Goal: Check status: Check status

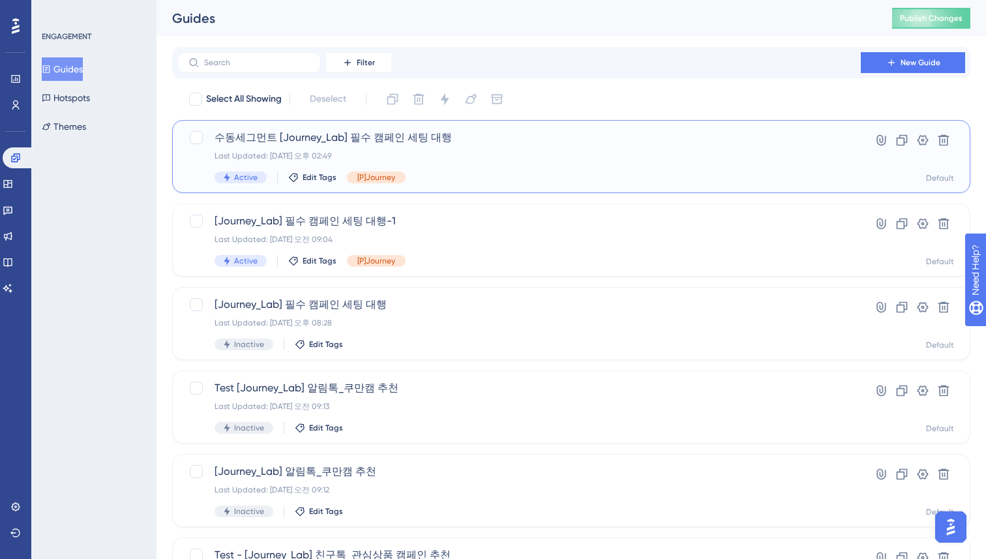
click at [362, 152] on div "Last Updated: [DATE] 오후 02:49" at bounding box center [518, 156] width 609 height 10
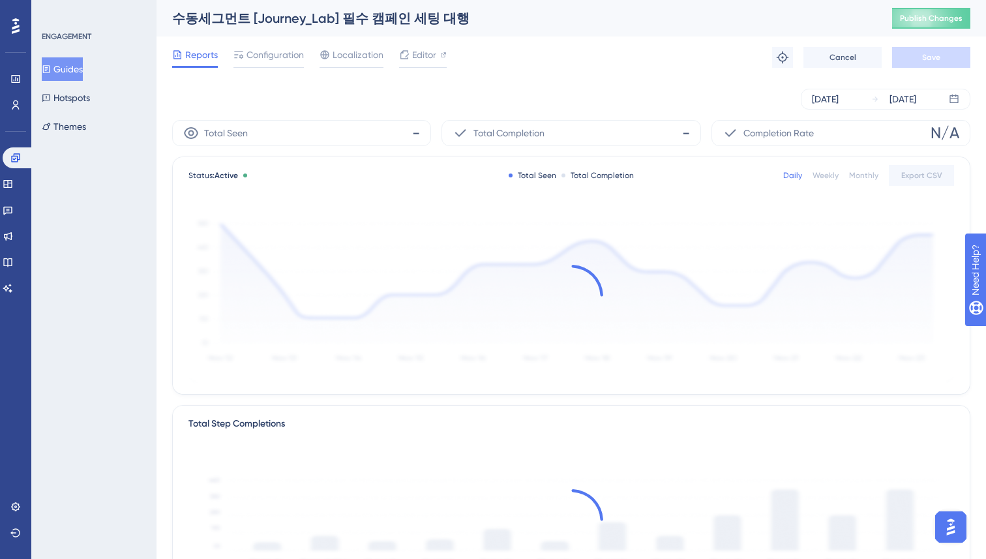
click at [417, 86] on div "Sep 25 2025 Sep 25 2025" at bounding box center [571, 99] width 798 height 42
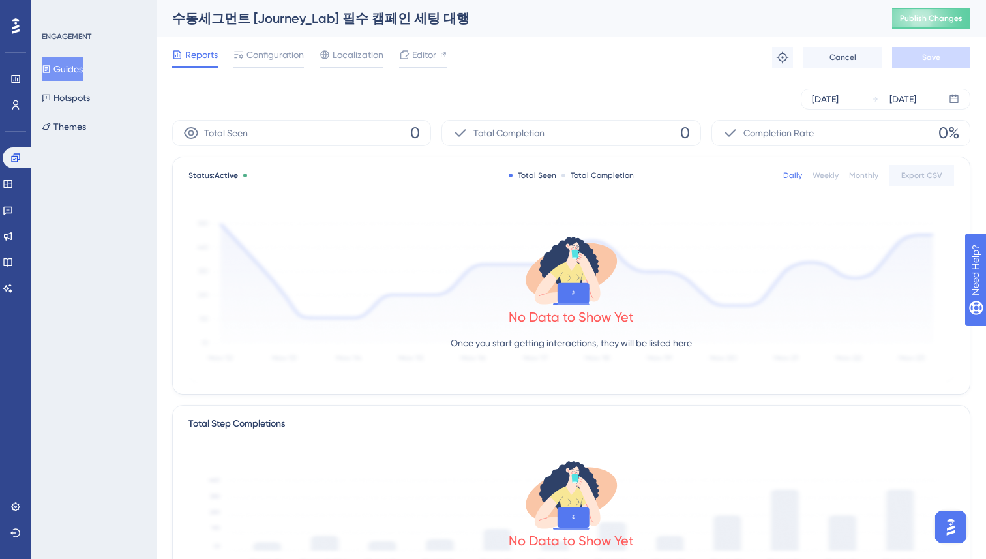
click at [417, 86] on div "Sep 25 2025 Sep 25 2025" at bounding box center [571, 99] width 798 height 42
click at [417, 91] on div "[DATE] [DATE]" at bounding box center [571, 99] width 798 height 21
click at [71, 71] on button "Guides" at bounding box center [70, 68] width 57 height 23
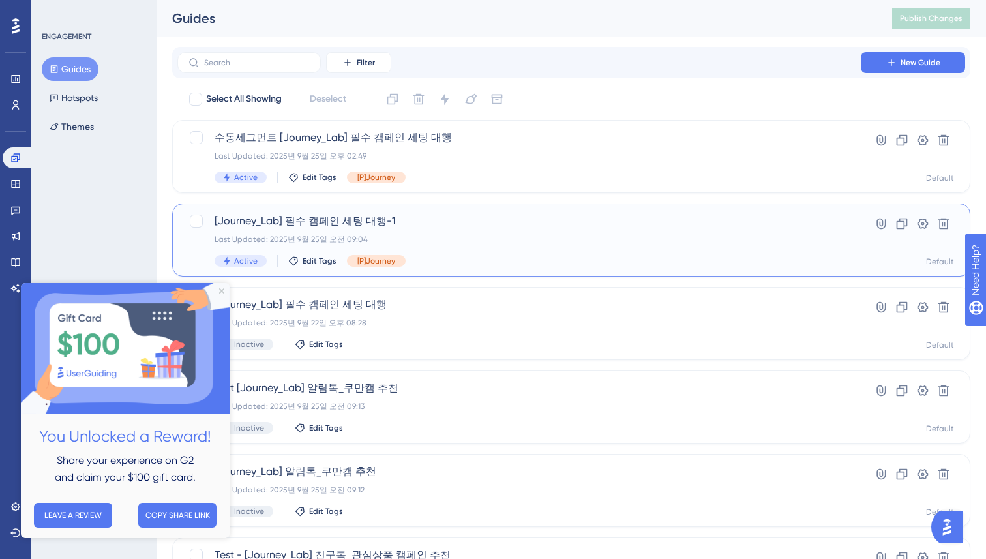
click at [441, 211] on div "[Journey_Lab] 필수 캠페인 세팅 대행-1 Last Updated: 2025년 9월 25일 오전 09:04 Active Edit Ta…" at bounding box center [571, 239] width 798 height 73
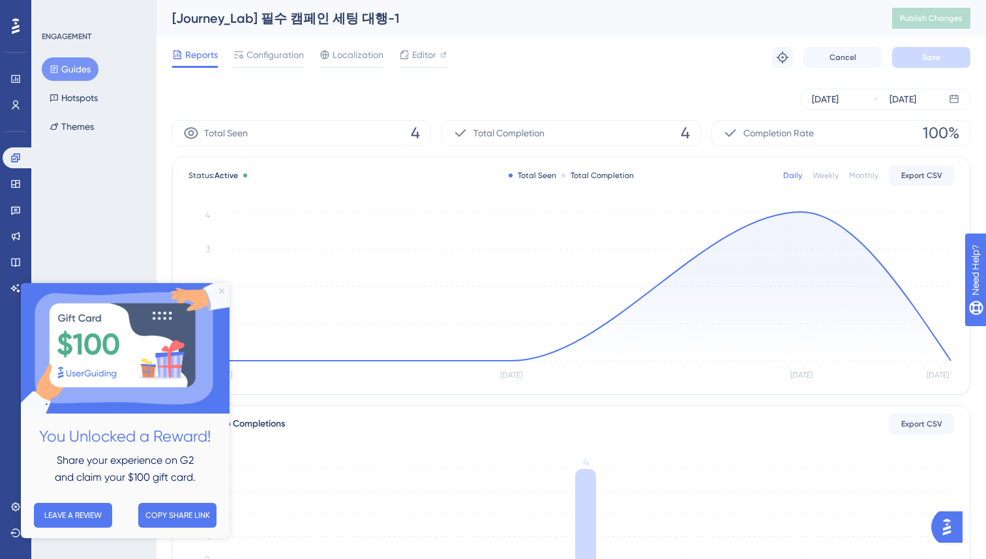
click at [222, 289] on icon "Close Preview" at bounding box center [221, 290] width 5 height 5
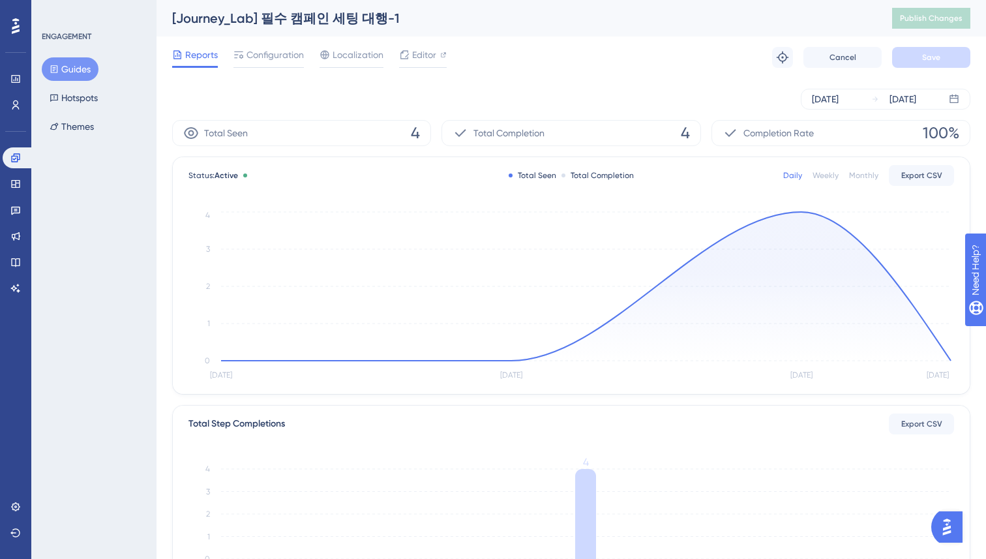
click at [289, 106] on div "Sep 22 2025 Sep 25 2025" at bounding box center [571, 99] width 798 height 21
click at [75, 76] on button "Guides" at bounding box center [70, 68] width 57 height 23
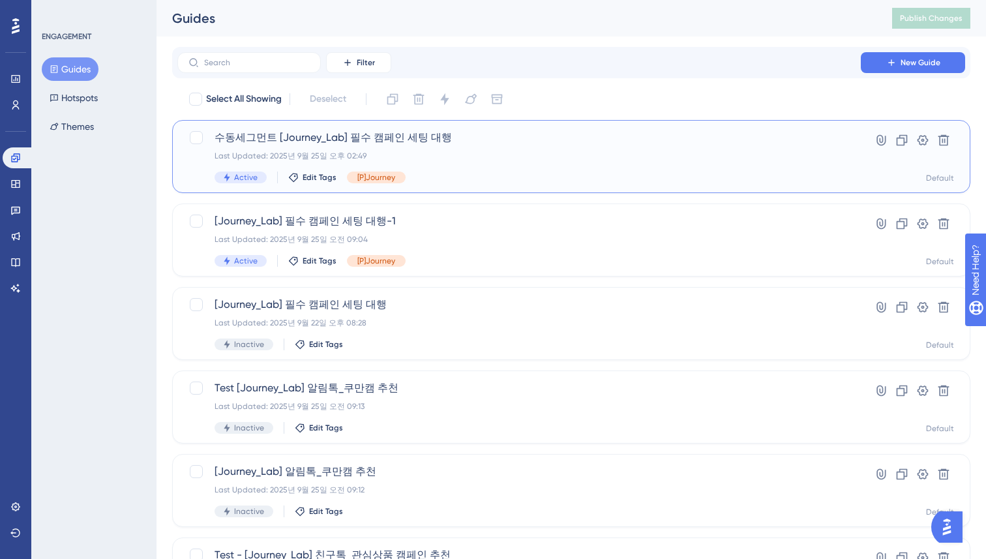
click at [453, 151] on div "Last Updated: 2025년 9월 25일 오후 02:49" at bounding box center [518, 156] width 609 height 10
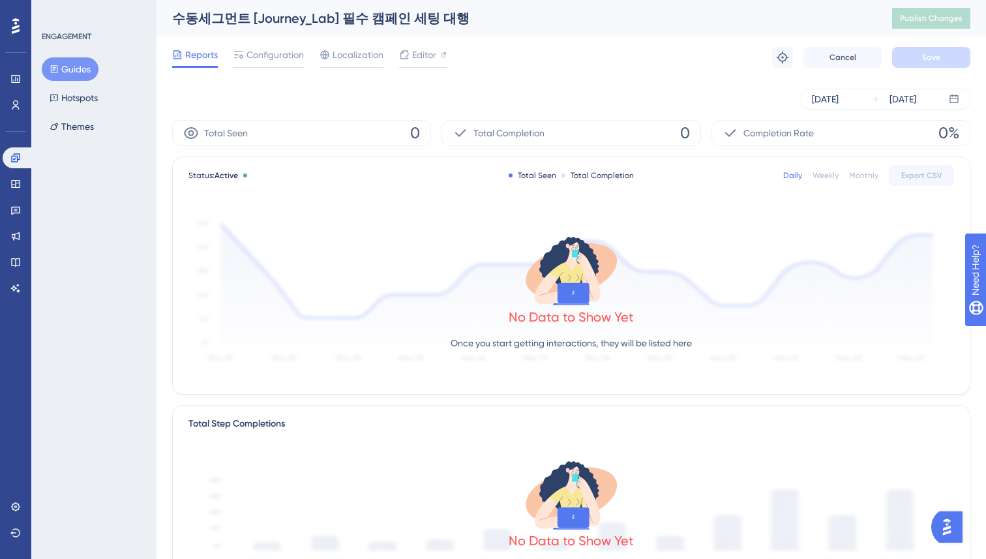
click at [442, 97] on div "Sep 25 2025 Sep 25 2025" at bounding box center [571, 99] width 798 height 21
click at [270, 53] on span "Configuration" at bounding box center [274, 55] width 57 height 16
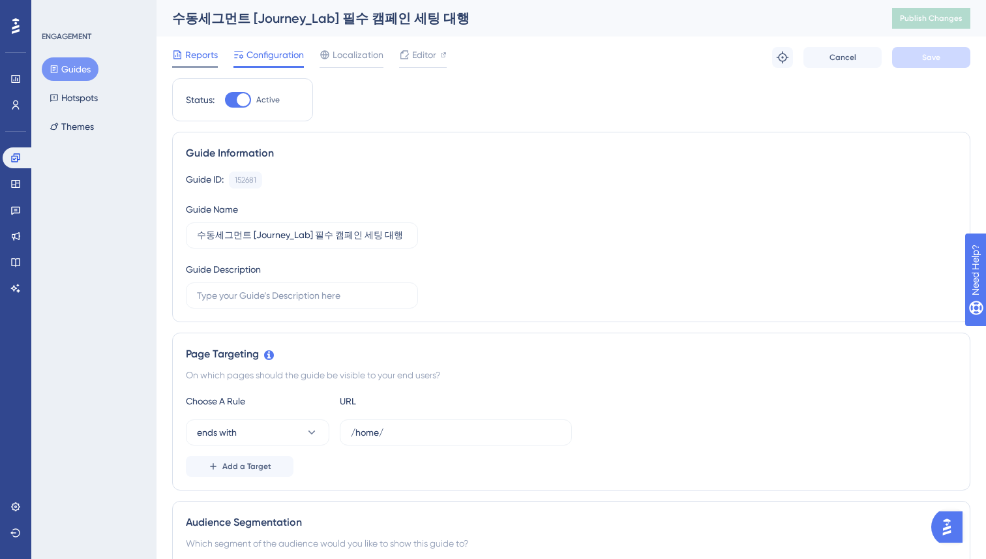
click at [194, 62] on span "Reports" at bounding box center [201, 55] width 33 height 16
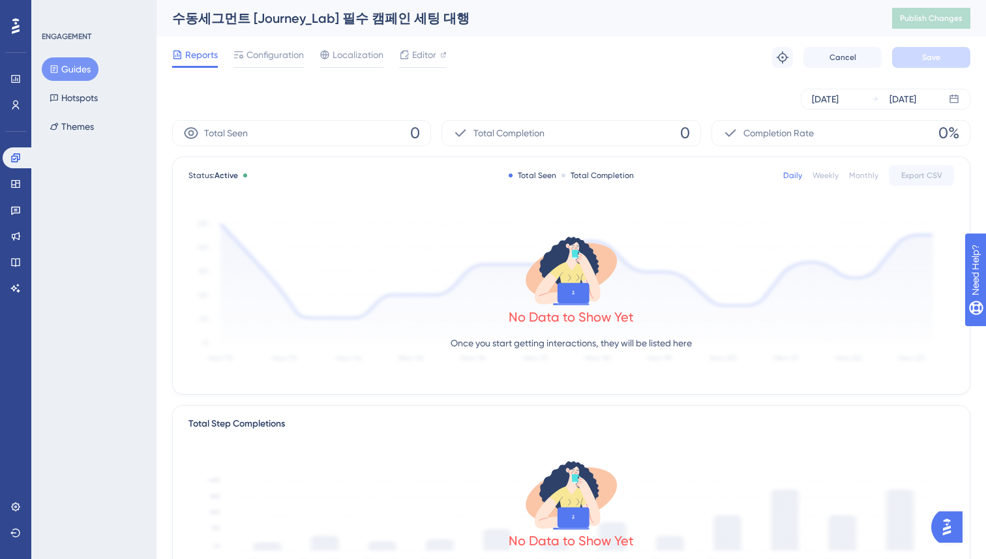
click at [56, 72] on icon at bounding box center [54, 69] width 7 height 8
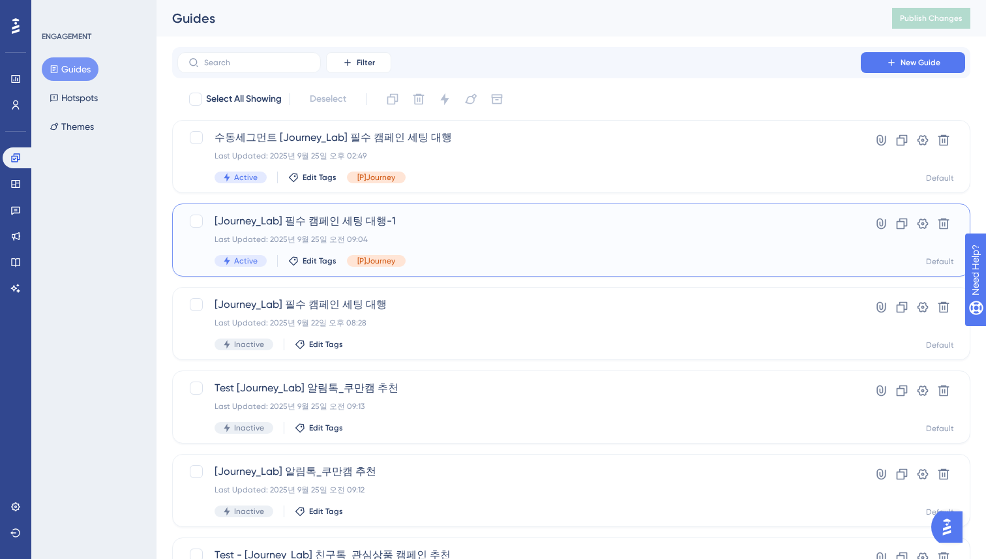
click at [474, 213] on span "[Journey_Lab] 필수 캠페인 세팅 대행-1" at bounding box center [518, 221] width 609 height 16
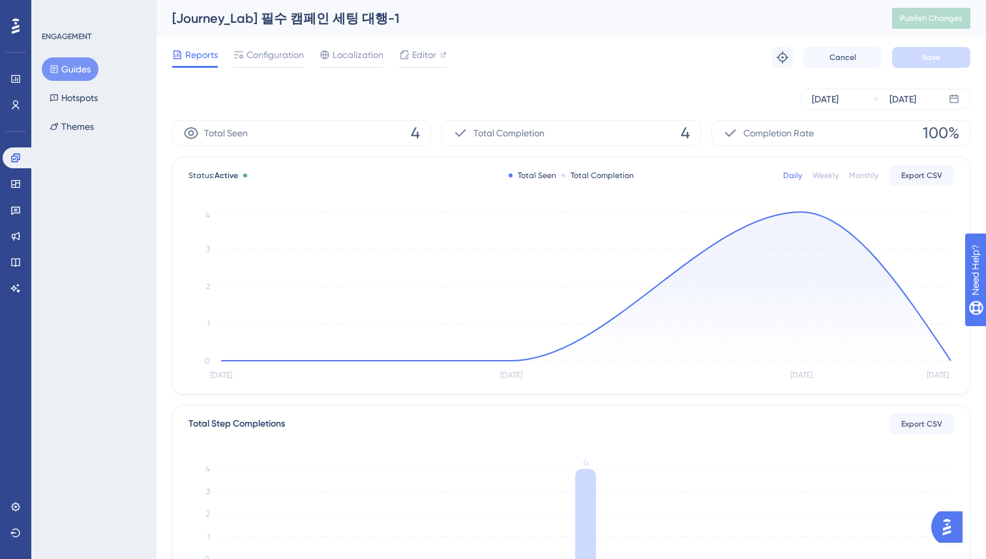
click at [63, 65] on button "Guides" at bounding box center [70, 68] width 57 height 23
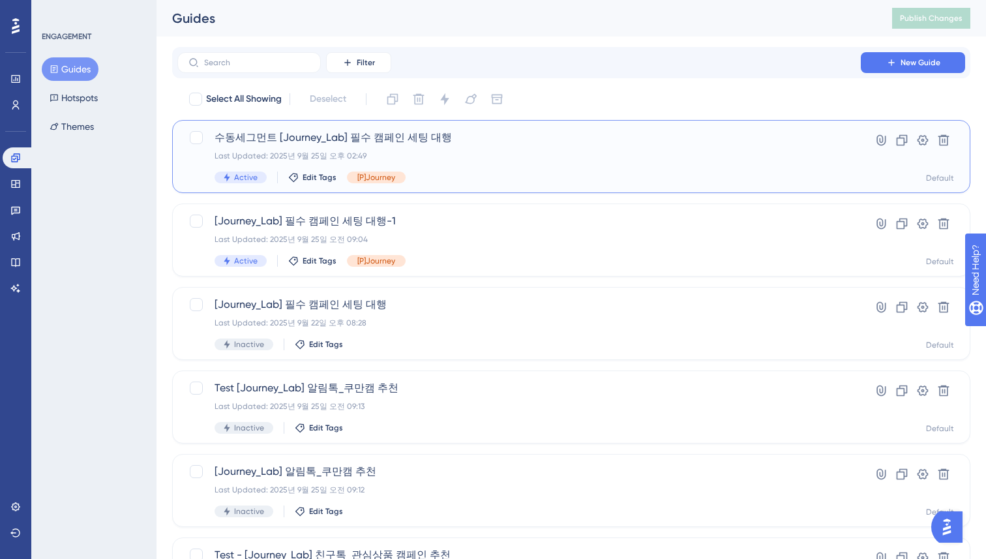
click at [420, 167] on div "수동세그먼트 [Journey_Lab] 필수 캠페인 세팅 대행 Last Updated: 2025년 9월 25일 오후 02:49 Active Ed…" at bounding box center [518, 156] width 609 height 53
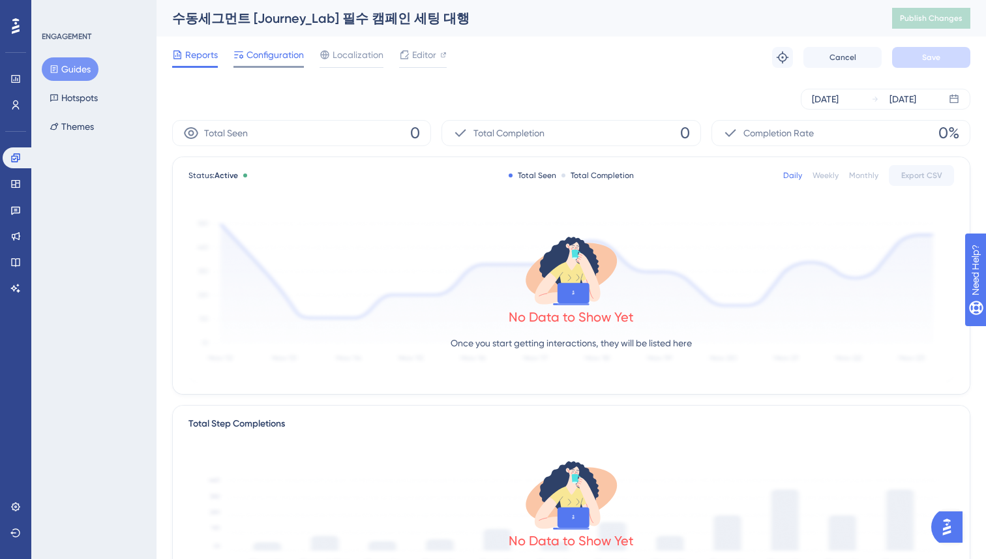
click at [263, 53] on span "Configuration" at bounding box center [274, 55] width 57 height 16
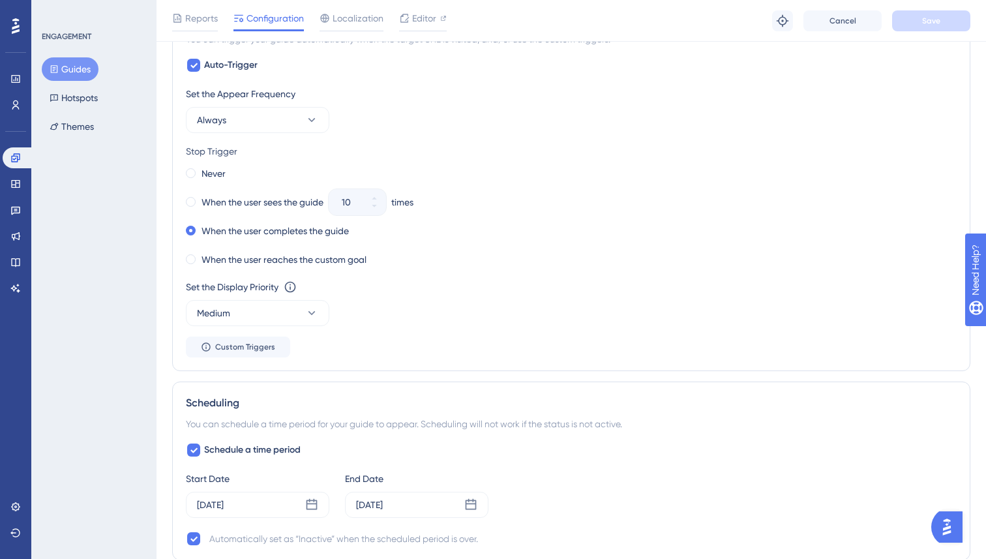
scroll to position [711, 0]
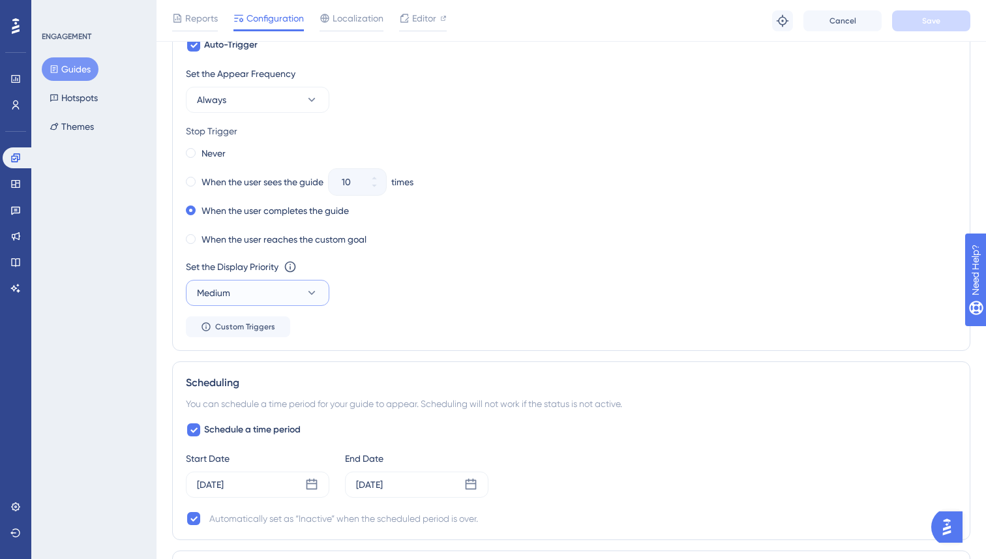
click at [279, 296] on button "Medium" at bounding box center [257, 293] width 143 height 26
click at [265, 384] on div "High High" at bounding box center [258, 385] width 106 height 26
click at [572, 274] on div "Set the Display Priority This option will set the display priority between auto…" at bounding box center [571, 267] width 771 height 16
click at [930, 24] on span "Save" at bounding box center [931, 21] width 18 height 10
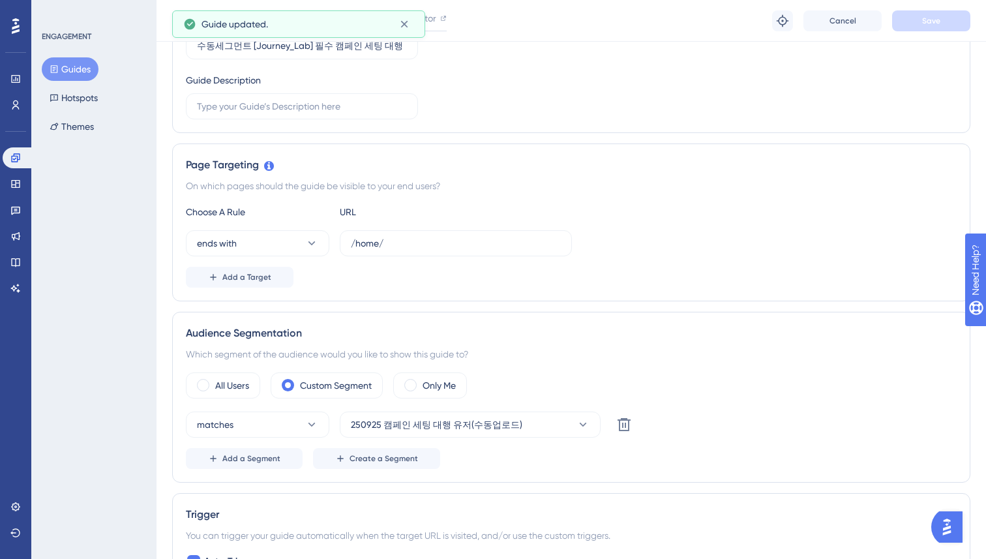
scroll to position [0, 0]
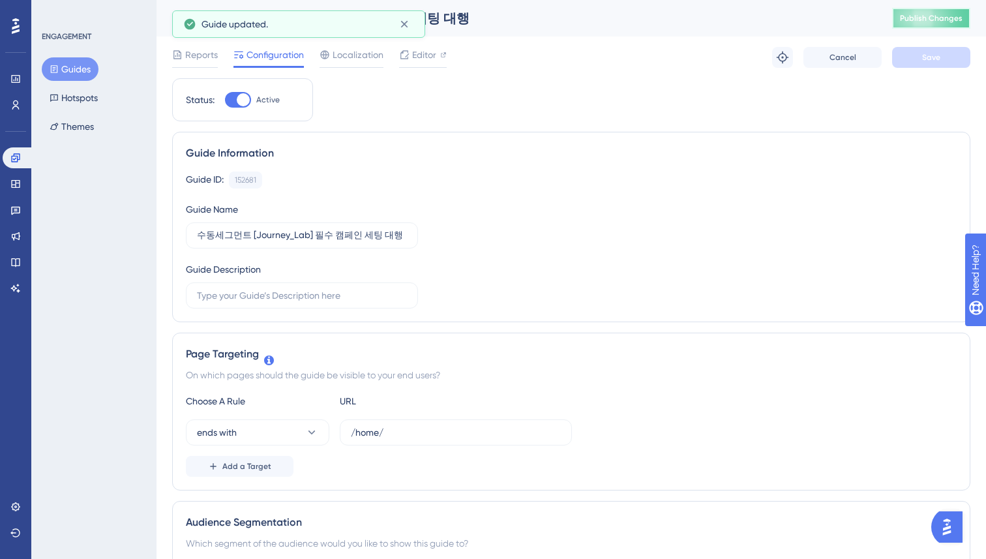
click at [923, 13] on span "Publish Changes" at bounding box center [931, 18] width 63 height 10
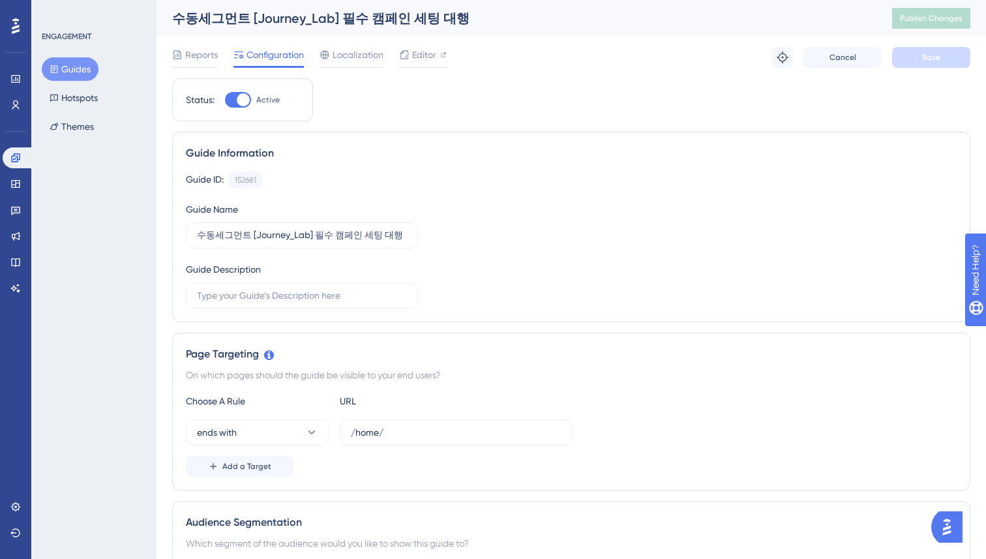
click at [69, 72] on button "Guides" at bounding box center [70, 68] width 57 height 23
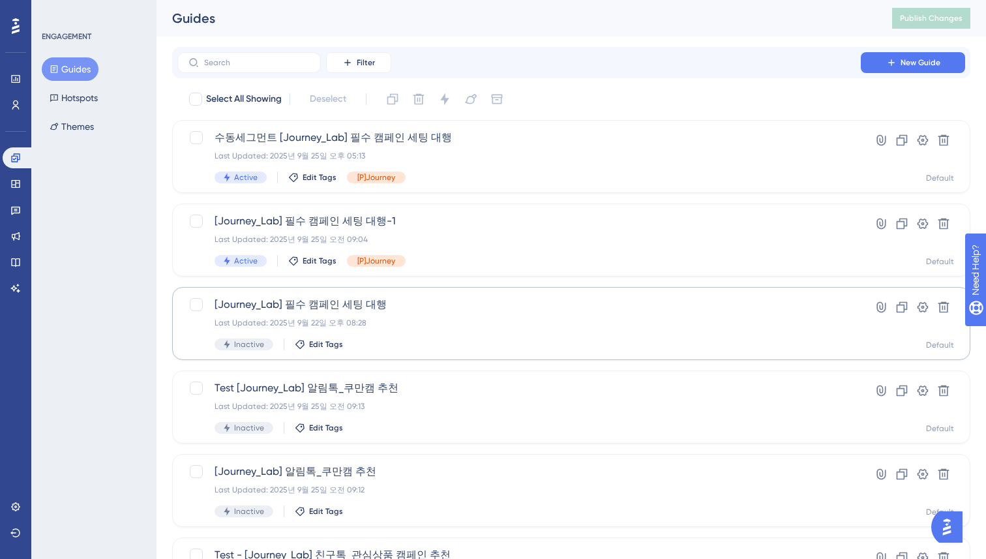
scroll to position [44, 0]
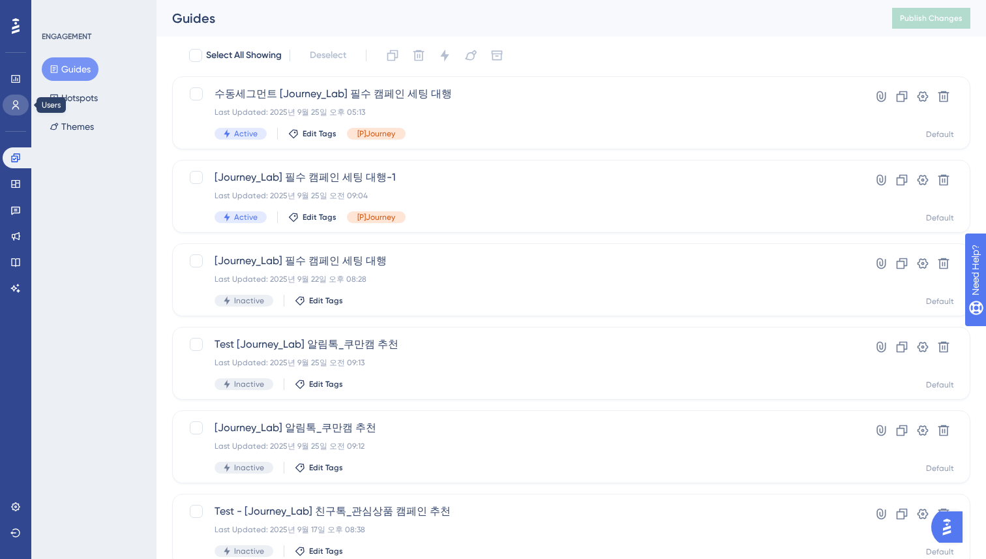
click at [16, 107] on icon at bounding box center [15, 105] width 10 height 10
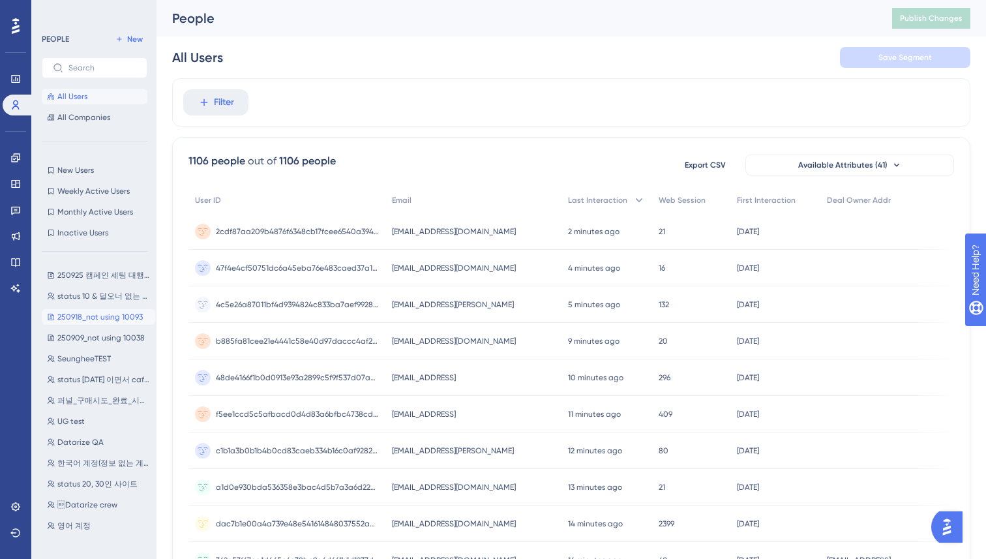
click at [98, 314] on span "250918_not using 10093" at bounding box center [99, 317] width 85 height 10
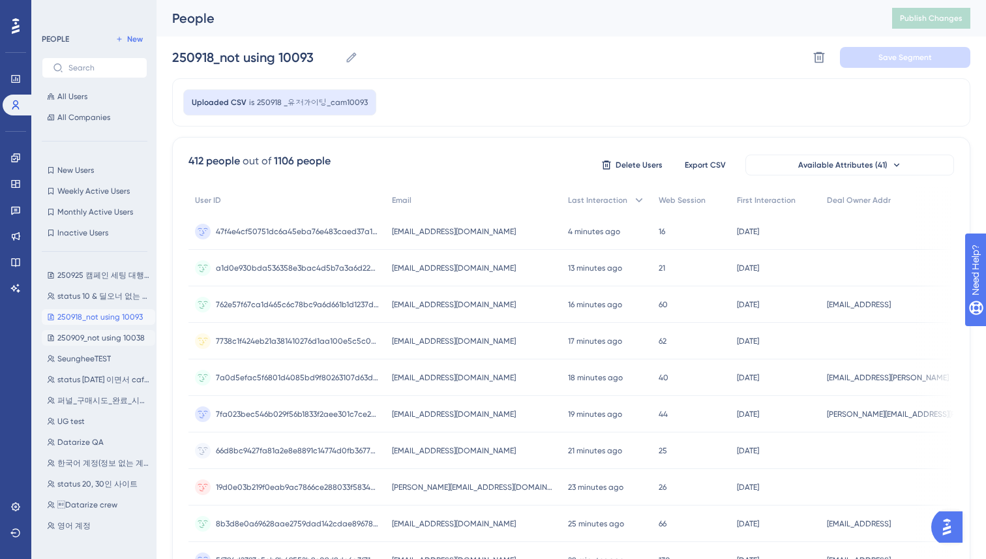
click at [81, 337] on span "250909_not using 10038" at bounding box center [100, 337] width 87 height 10
type input "250909_not using 10038"
click at [13, 159] on icon at bounding box center [15, 158] width 10 height 10
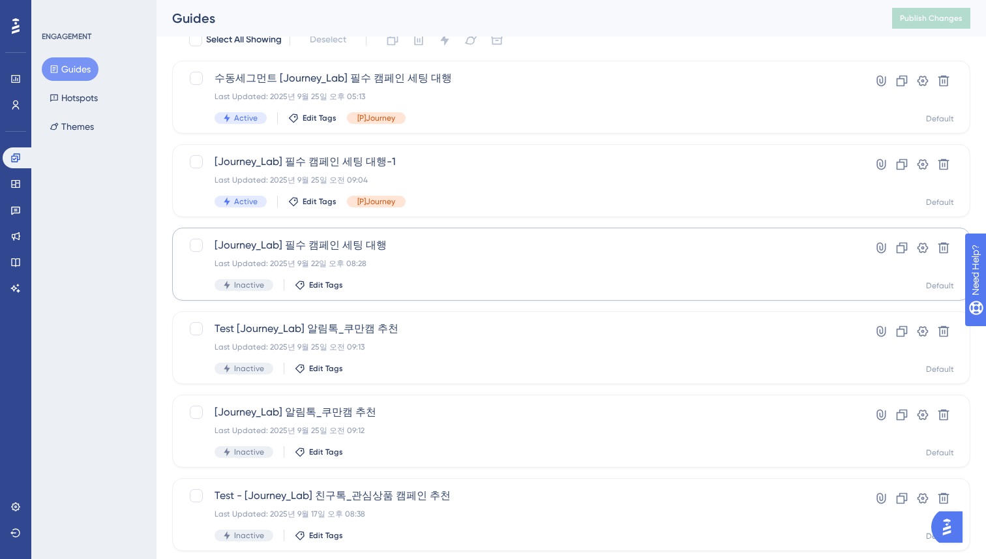
scroll to position [81, 0]
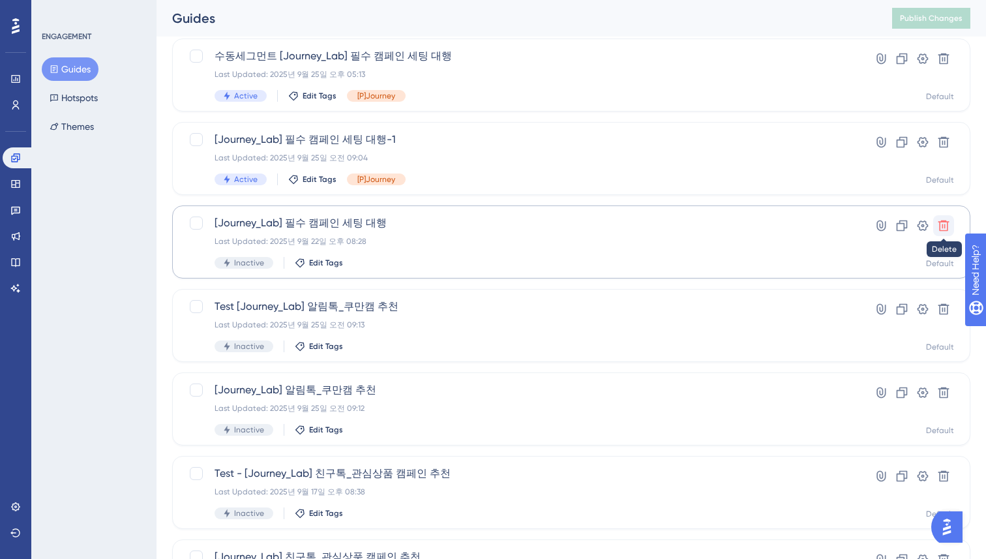
click at [941, 227] on icon at bounding box center [943, 225] width 13 height 13
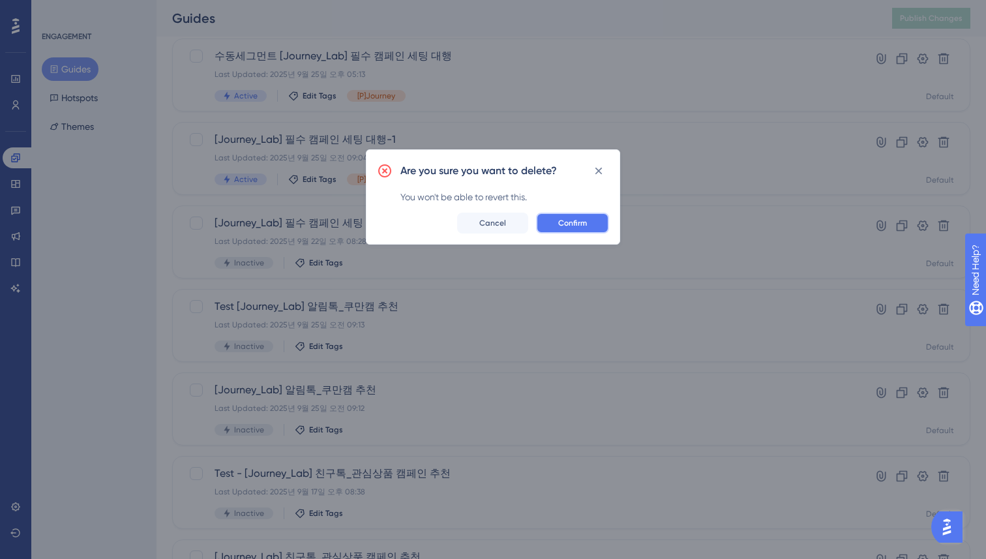
click at [574, 218] on span "Confirm" at bounding box center [572, 223] width 29 height 10
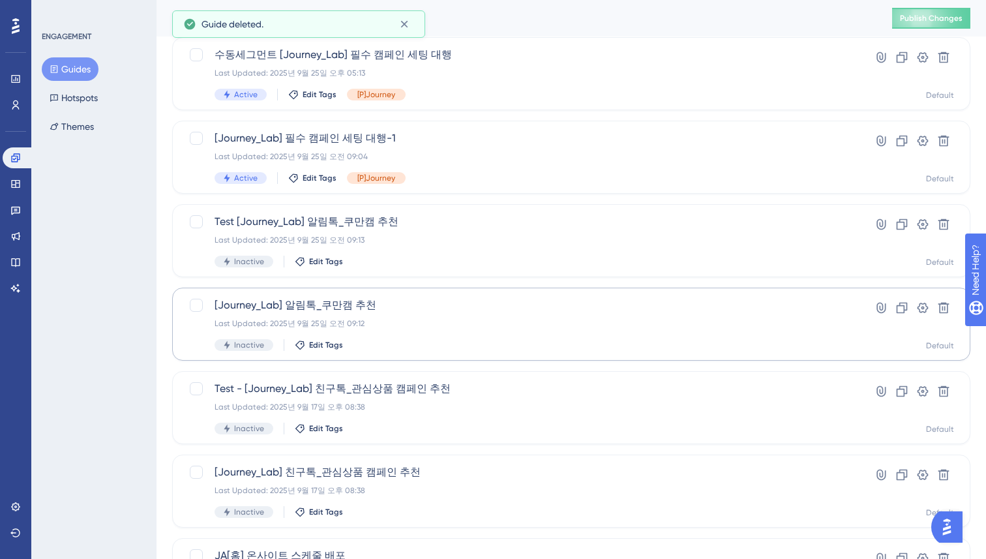
scroll to position [84, 0]
click at [431, 302] on span "[Journey_Lab] 알림톡_쿠만캠 추천" at bounding box center [518, 304] width 609 height 16
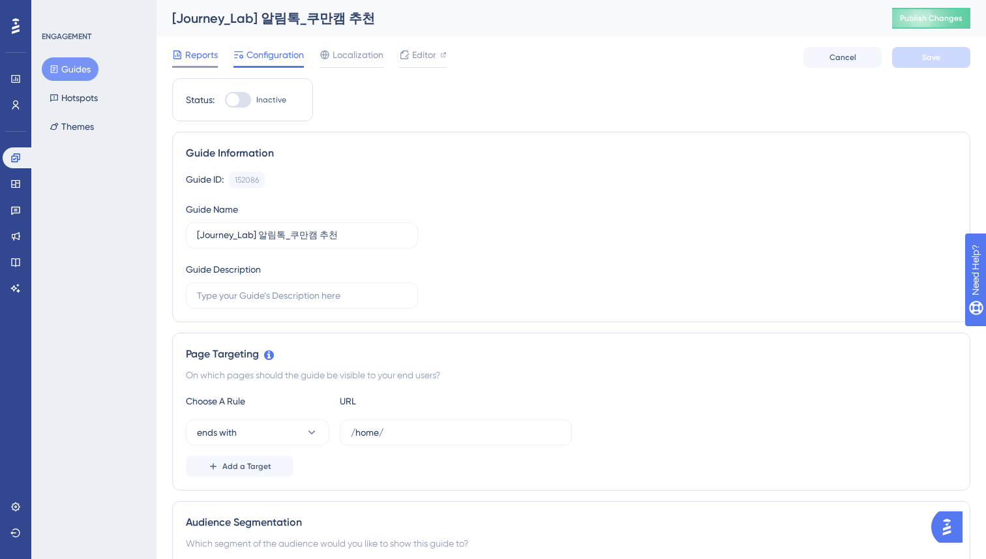
click at [186, 62] on span "Reports" at bounding box center [201, 55] width 33 height 16
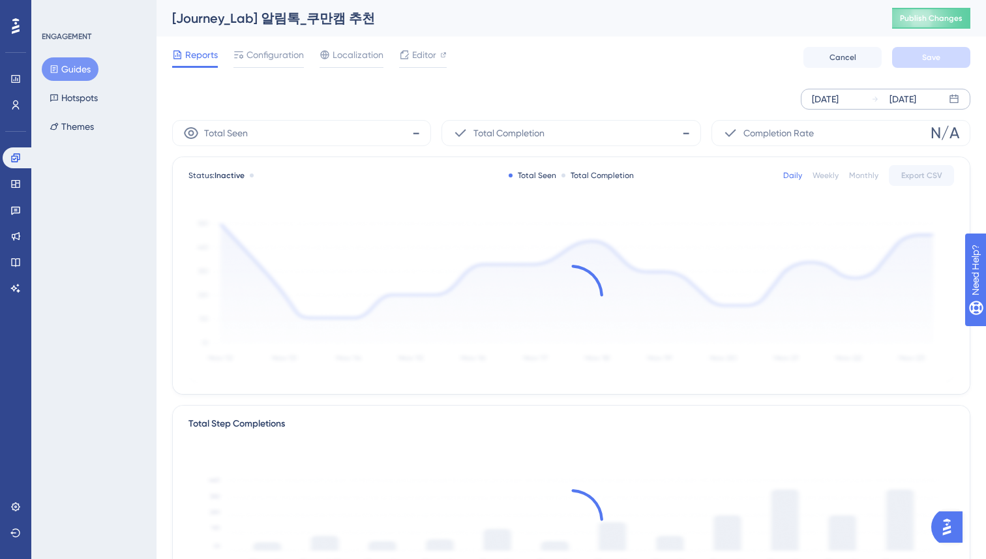
click at [891, 100] on div "[DATE]" at bounding box center [902, 99] width 27 height 16
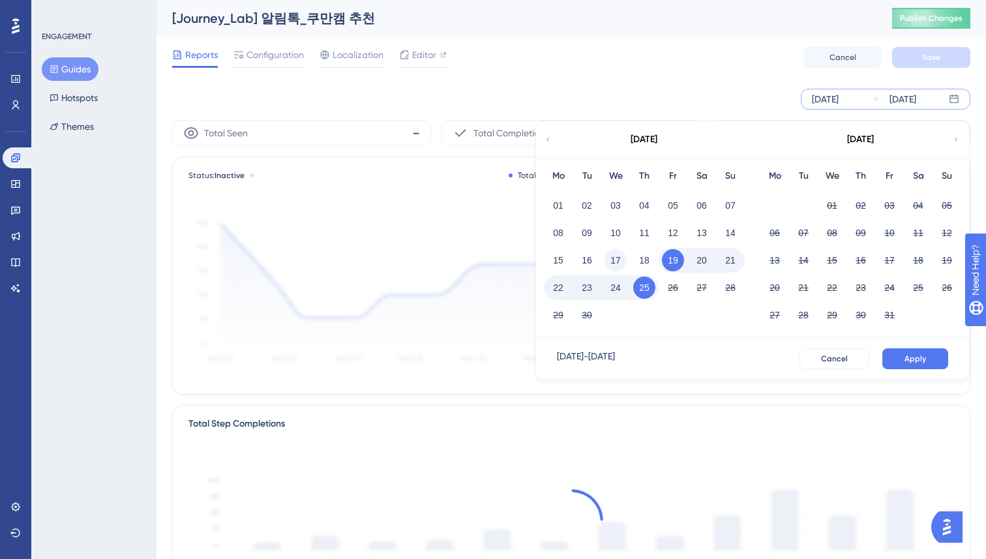
click at [615, 257] on button "17" at bounding box center [615, 260] width 22 height 22
click at [897, 361] on button "Apply" at bounding box center [915, 358] width 66 height 21
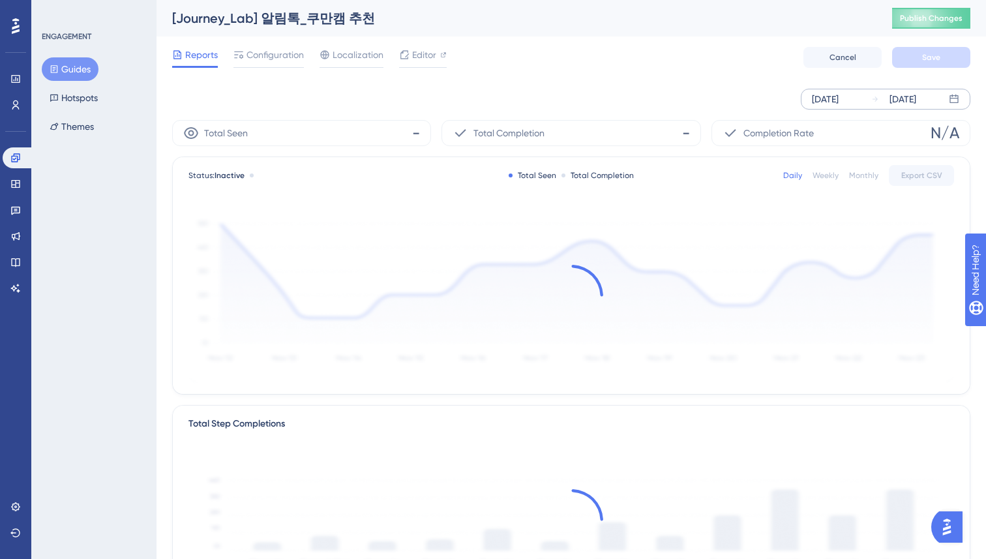
click at [595, 83] on div "Sep 17 2025 Sep 25 2025" at bounding box center [571, 99] width 798 height 42
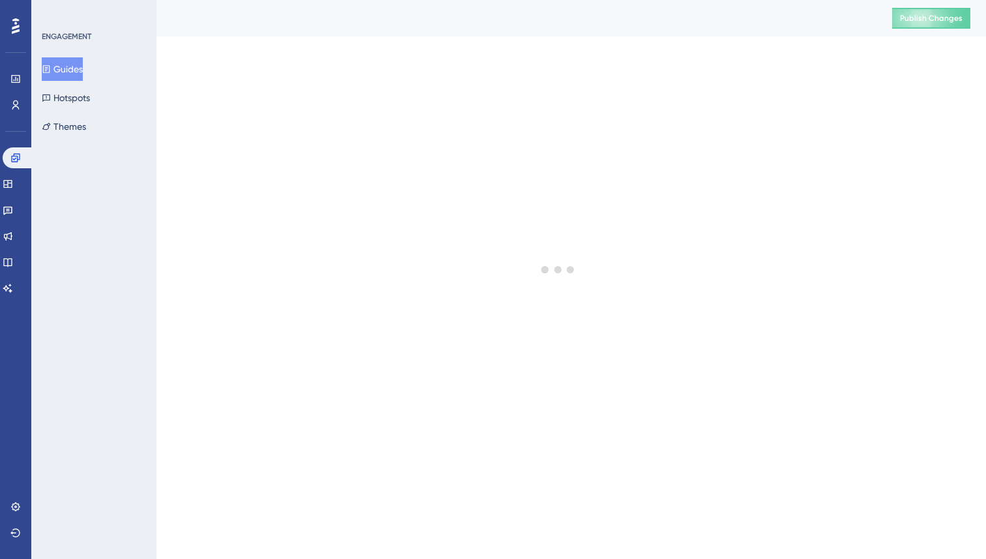
click at [621, 94] on div at bounding box center [557, 269] width 855 height 465
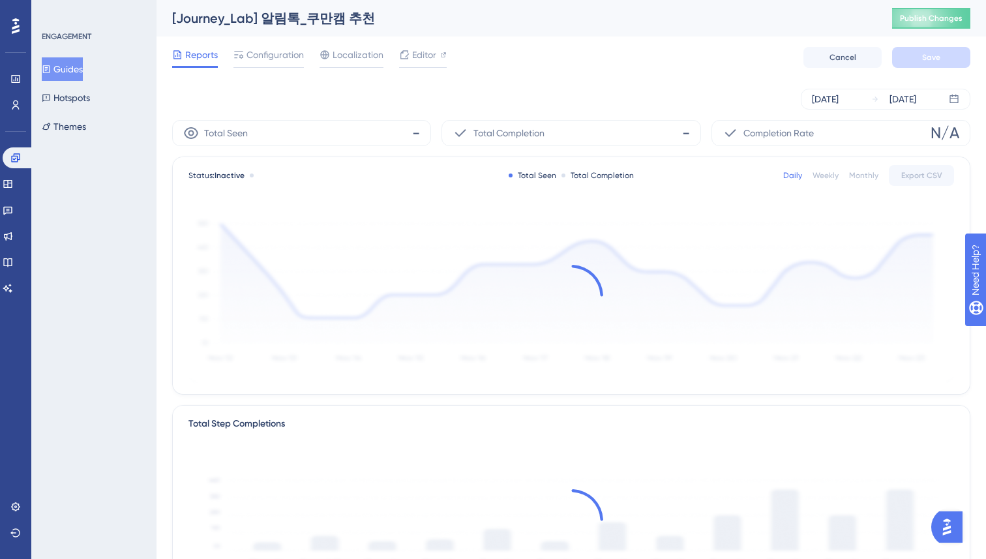
click at [621, 94] on div "[DATE] [DATE]" at bounding box center [571, 99] width 798 height 21
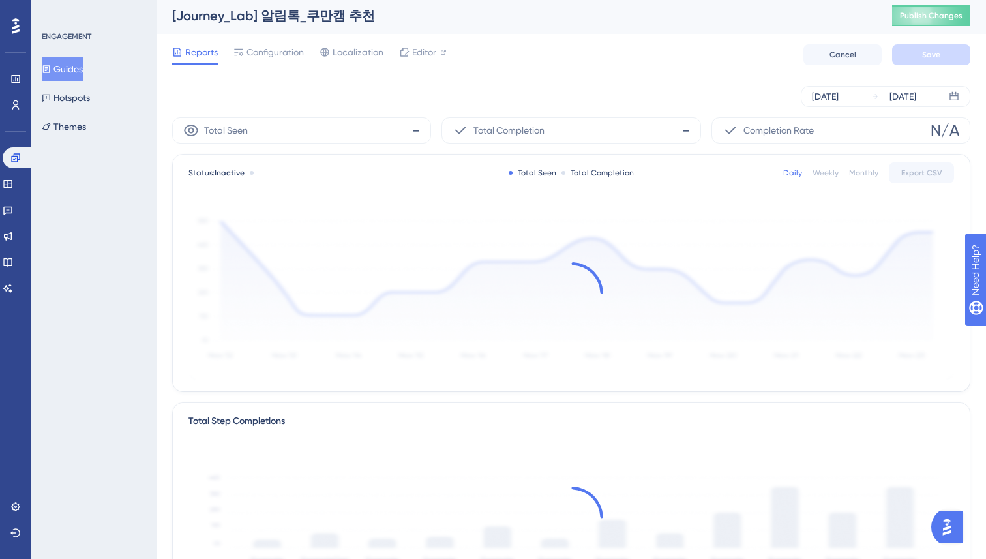
scroll to position [4, 0]
click at [642, 79] on div "[DATE] [DATE]" at bounding box center [571, 95] width 798 height 42
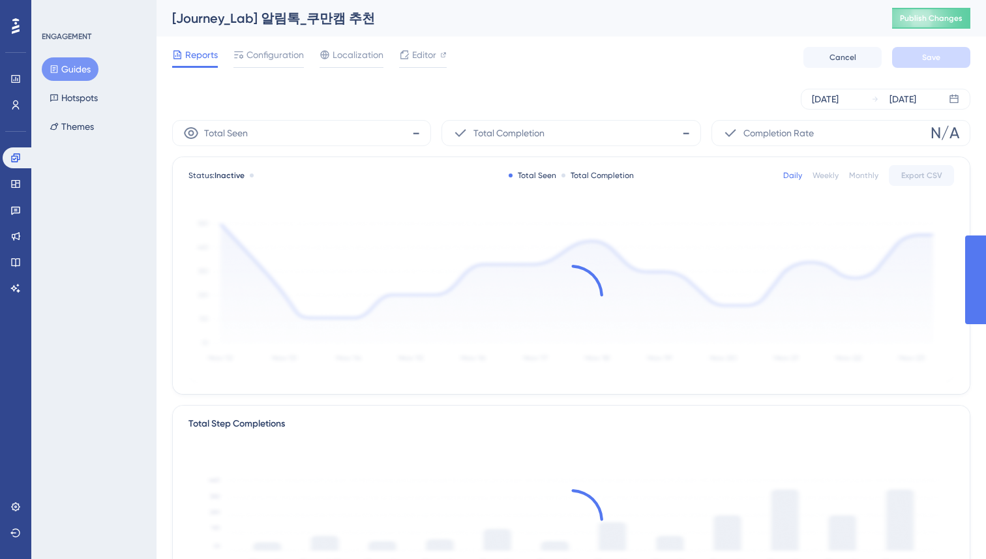
click at [642, 79] on div "Sep 19 2025 Sep 25 2025" at bounding box center [571, 99] width 798 height 42
click at [838, 94] on div "Sep 19 2025" at bounding box center [825, 99] width 27 height 16
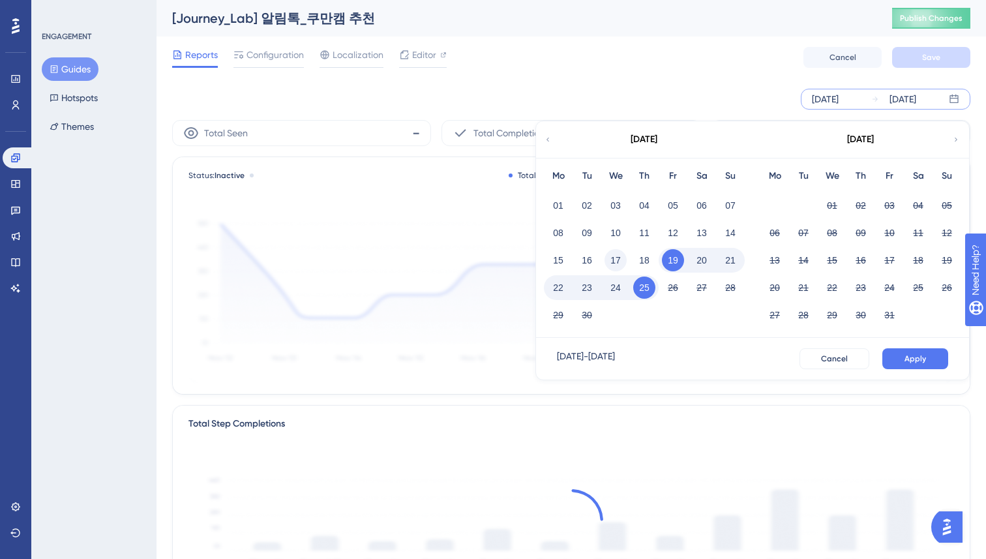
click at [610, 258] on button "17" at bounding box center [615, 260] width 22 height 22
click at [921, 352] on button "Apply" at bounding box center [915, 358] width 66 height 21
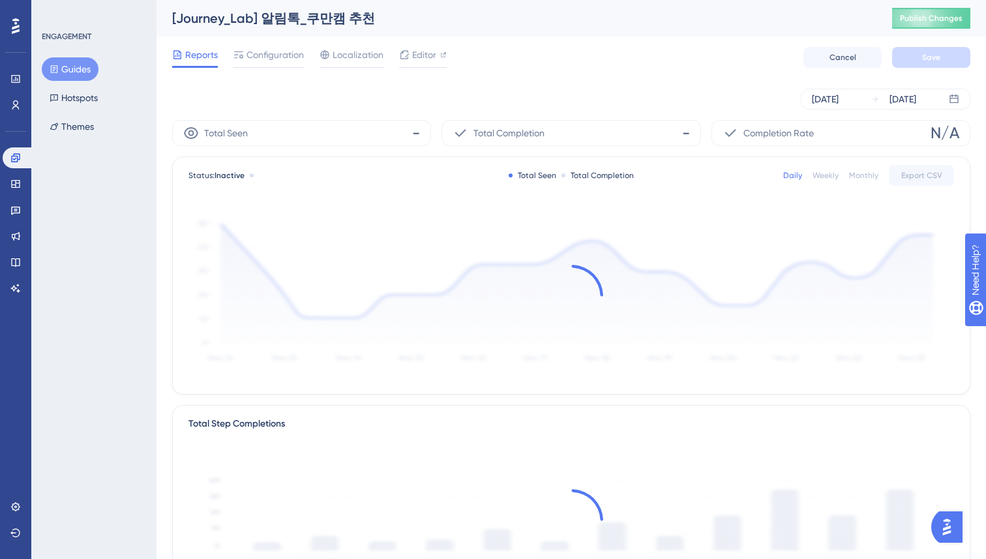
click at [707, 70] on div "Reports Configuration Localization Editor Cancel Save" at bounding box center [571, 58] width 798 height 42
click at [568, 364] on div at bounding box center [570, 296] width 765 height 175
click at [555, 286] on icon at bounding box center [571, 296] width 72 height 72
click at [570, 65] on div "Reports Configuration Localization Editor Cancel Save" at bounding box center [571, 58] width 798 height 42
click at [570, 66] on div "Reports Configuration Localization Editor Cancel Save" at bounding box center [571, 58] width 798 height 42
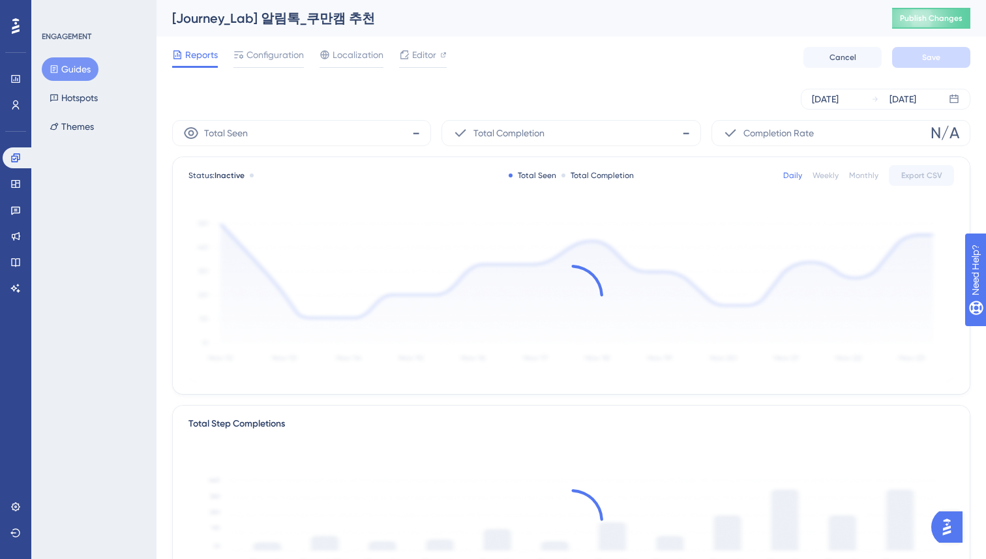
click at [569, 66] on div "Reports Configuration Localization Editor Cancel Save" at bounding box center [571, 58] width 798 height 42
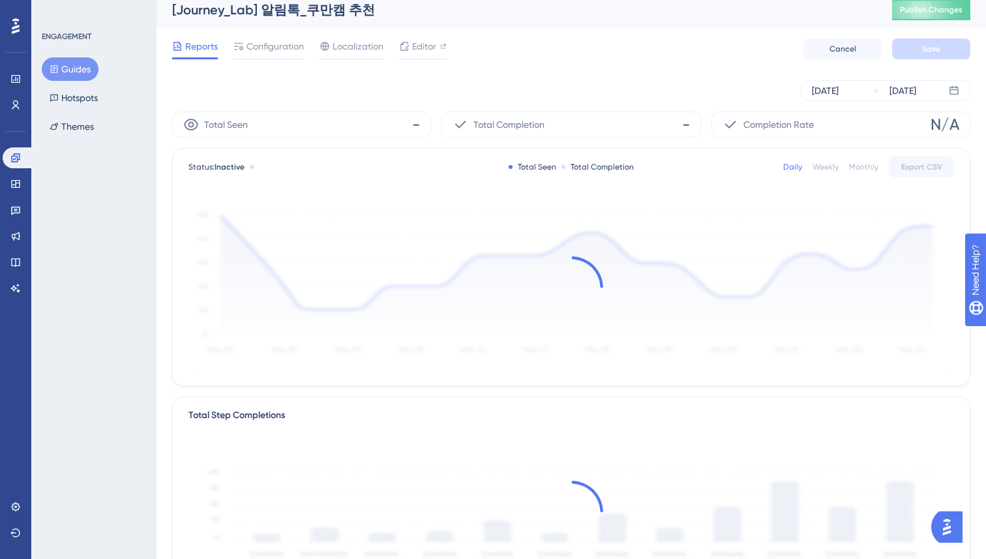
scroll to position [10, 0]
click at [64, 70] on button "Guides" at bounding box center [70, 68] width 57 height 23
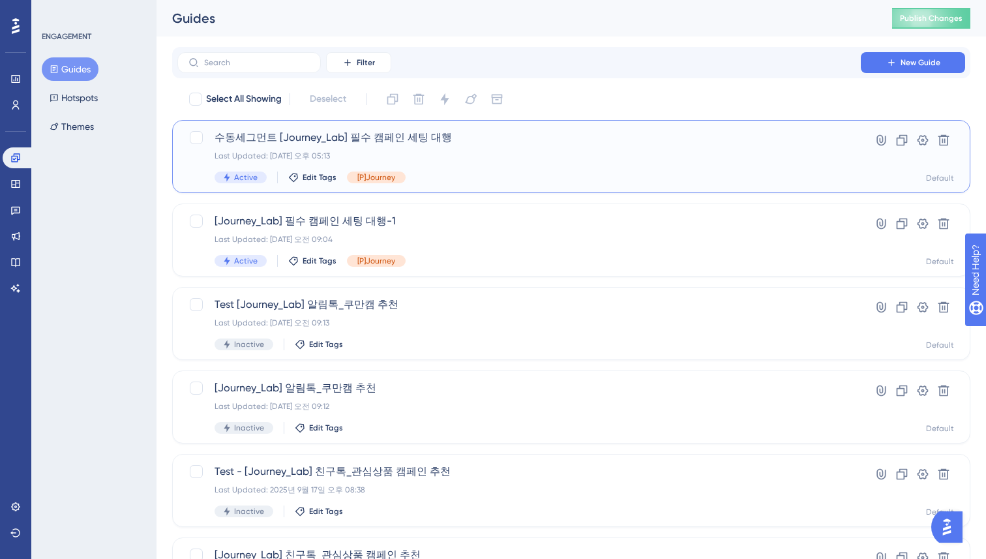
click at [504, 151] on div "Last Updated: 2025년 9월 25일 오후 05:13" at bounding box center [518, 156] width 609 height 10
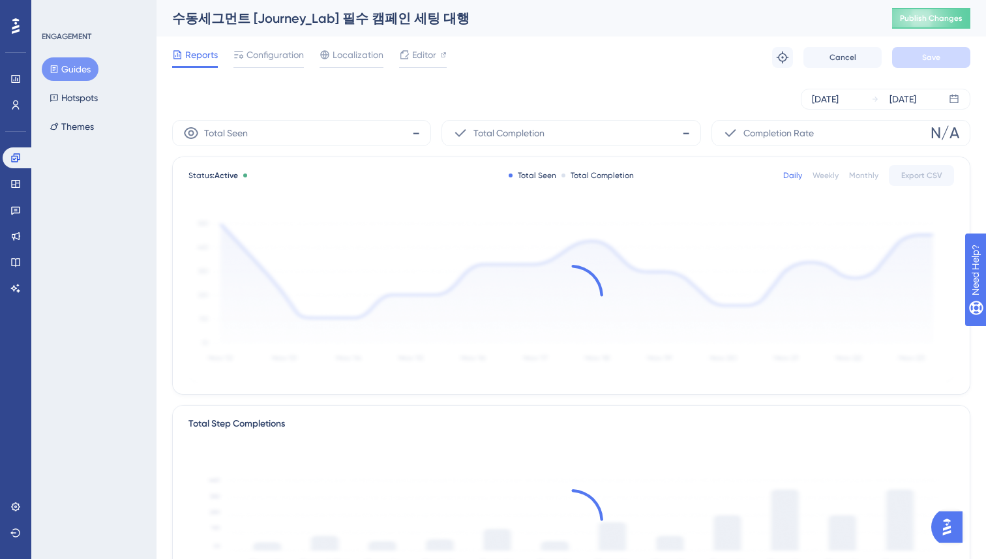
click at [527, 91] on div "Sep 25 2025 Sep 25 2025" at bounding box center [571, 99] width 798 height 21
click at [85, 74] on button "Guides" at bounding box center [70, 68] width 57 height 23
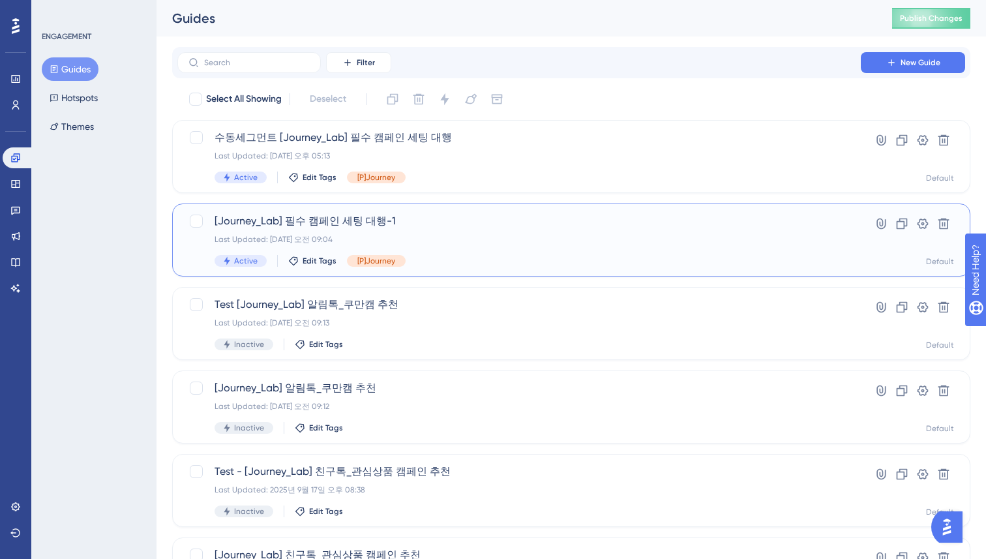
click at [414, 231] on div "[Journey_Lab] 필수 캠페인 세팅 대행-1 Last Updated: 2025년 9월 25일 오전 09:04 Active Edit Ta…" at bounding box center [518, 239] width 609 height 53
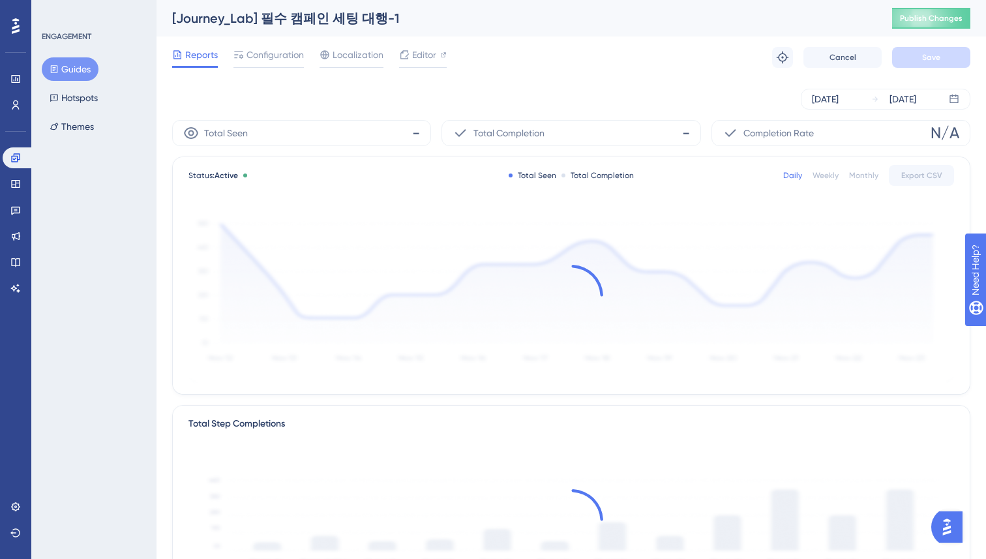
click at [83, 70] on button "Guides" at bounding box center [70, 68] width 57 height 23
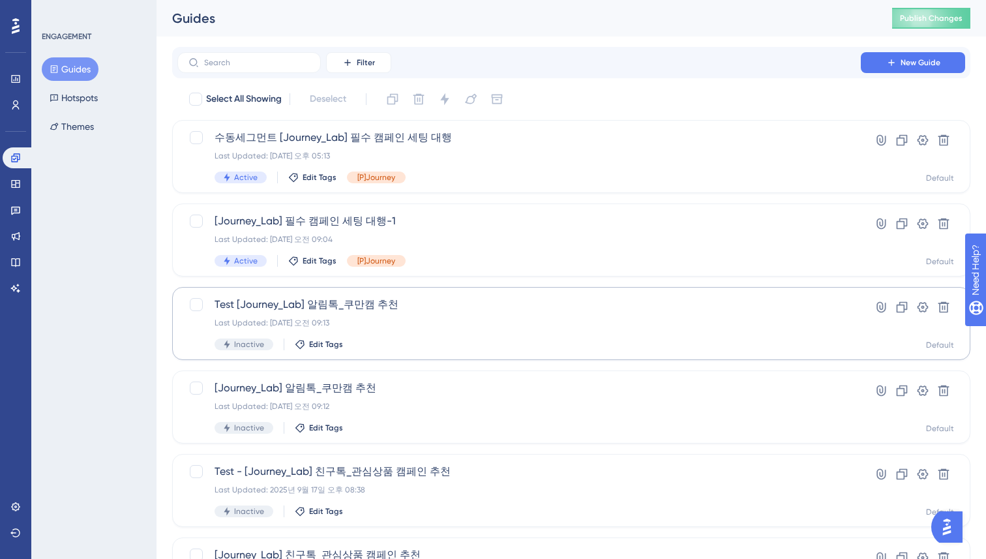
scroll to position [113, 0]
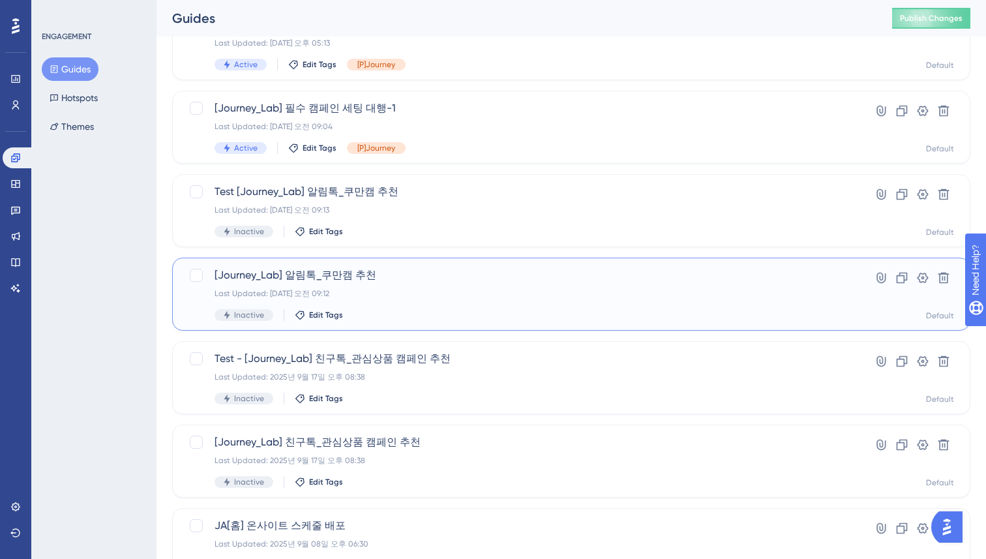
click at [388, 300] on div "[Journey_Lab] 알림톡_쿠만캠 추천 Last Updated: 2025년 9월 25일 오전 09:12 Inactive Edit Tags" at bounding box center [518, 293] width 609 height 53
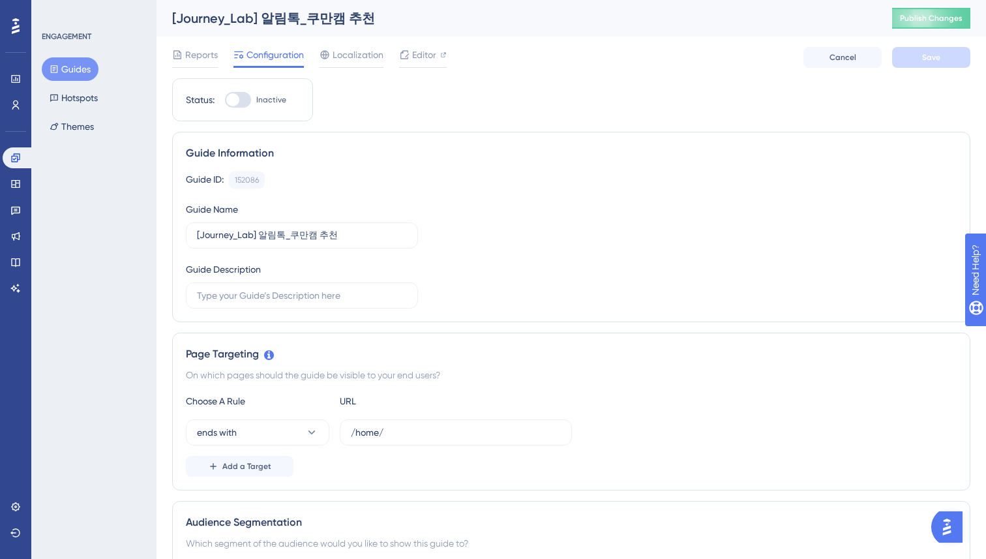
click at [600, 258] on div "Guide ID: 152086 Copy Guide Name [Journey_Lab] 알림톡_쿠만캠 추천 Guide Description" at bounding box center [571, 239] width 771 height 137
click at [183, 61] on div "Reports" at bounding box center [195, 55] width 46 height 16
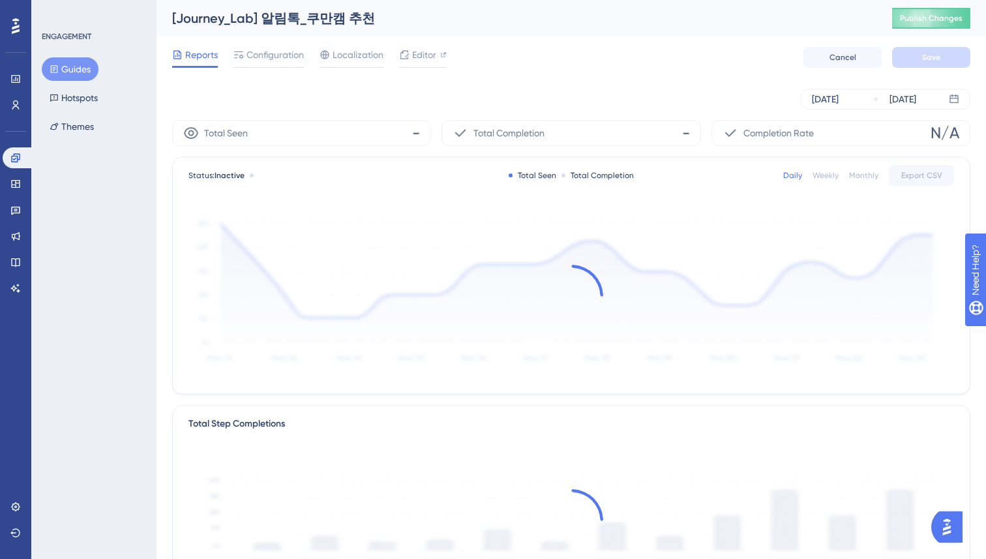
click at [172, 108] on div "[DATE] [DATE]" at bounding box center [571, 99] width 798 height 21
click at [162, 214] on div "Performance Users Engagement Widgets Feedback Product Updates Knowledge Base AI…" at bounding box center [570, 447] width 829 height 894
click at [69, 78] on button "Guides" at bounding box center [70, 68] width 57 height 23
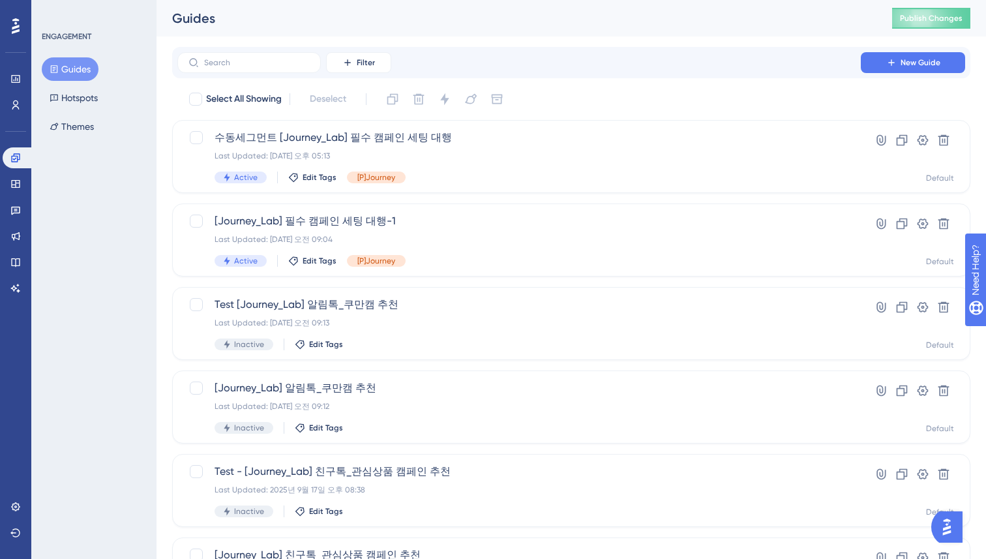
click at [80, 265] on div "ENGAGEMENT Guides Hotspots Themes" at bounding box center [93, 279] width 125 height 559
click at [455, 404] on div "Last Updated: 2025년 9월 25일 오전 09:12" at bounding box center [518, 406] width 609 height 10
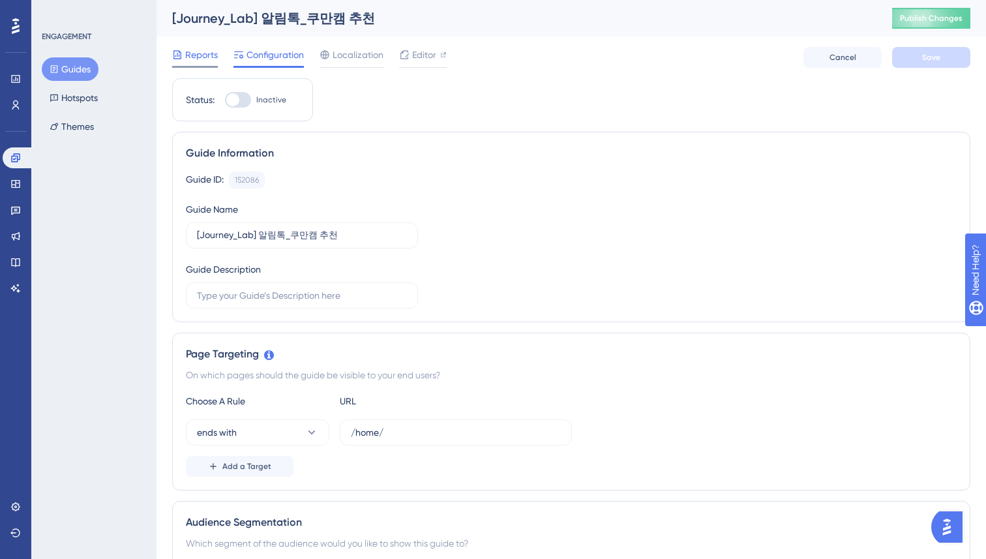
click at [205, 60] on span "Reports" at bounding box center [201, 55] width 33 height 16
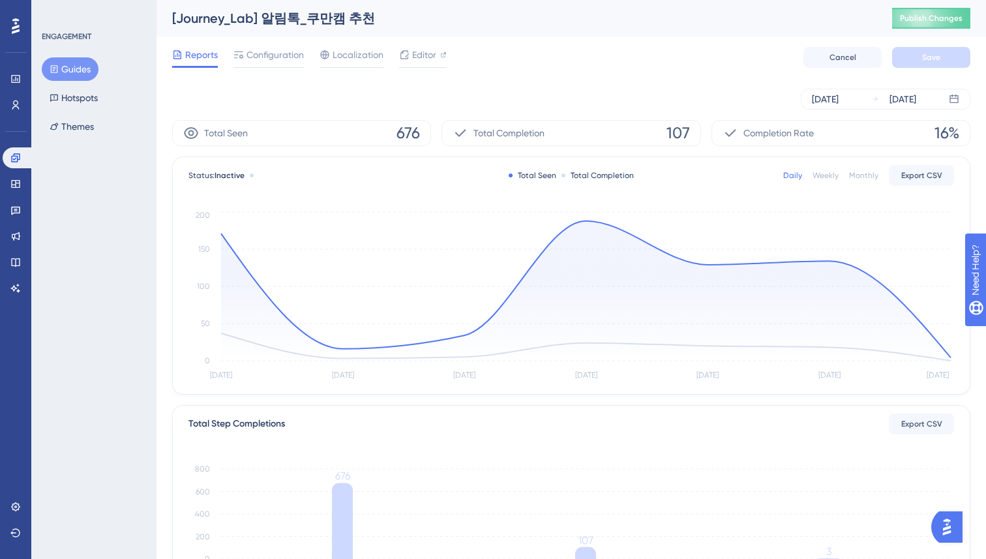
click at [167, 87] on div "Performance Users Engagement Widgets Feedback Product Updates Knowledge Base AI…" at bounding box center [570, 447] width 829 height 894
click at [861, 96] on div "[DATE] [DATE]" at bounding box center [886, 99] width 170 height 21
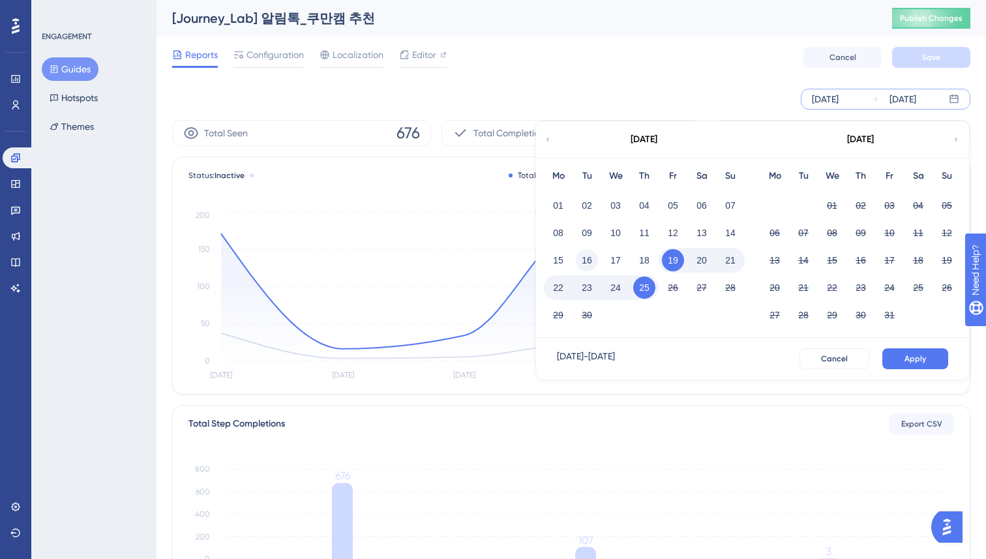
click at [584, 257] on button "16" at bounding box center [587, 260] width 22 height 22
click at [928, 353] on button "Apply" at bounding box center [915, 358] width 66 height 21
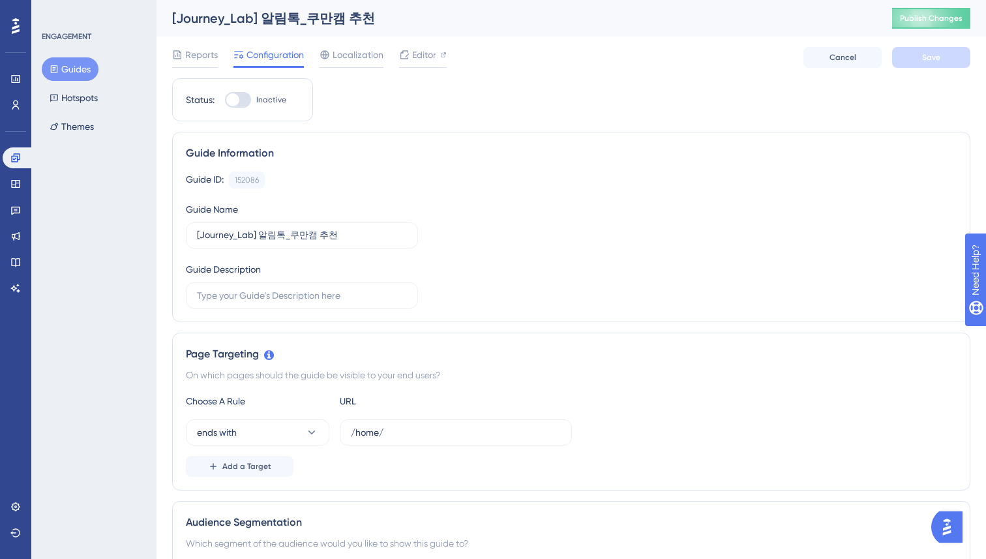
scroll to position [1, 0]
click at [80, 74] on button "Guides" at bounding box center [70, 68] width 57 height 23
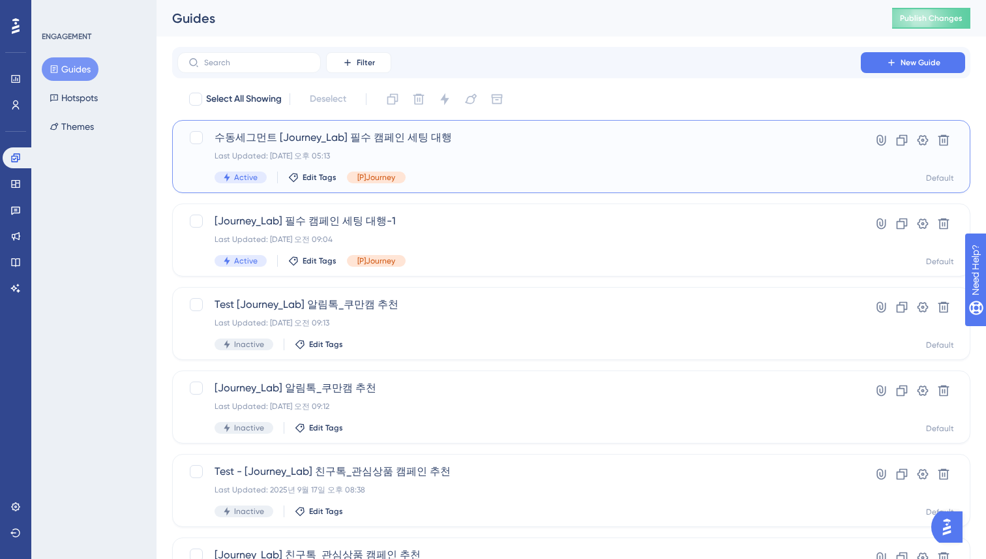
click at [484, 181] on div "Active Edit Tags [P]Journey" at bounding box center [518, 177] width 609 height 12
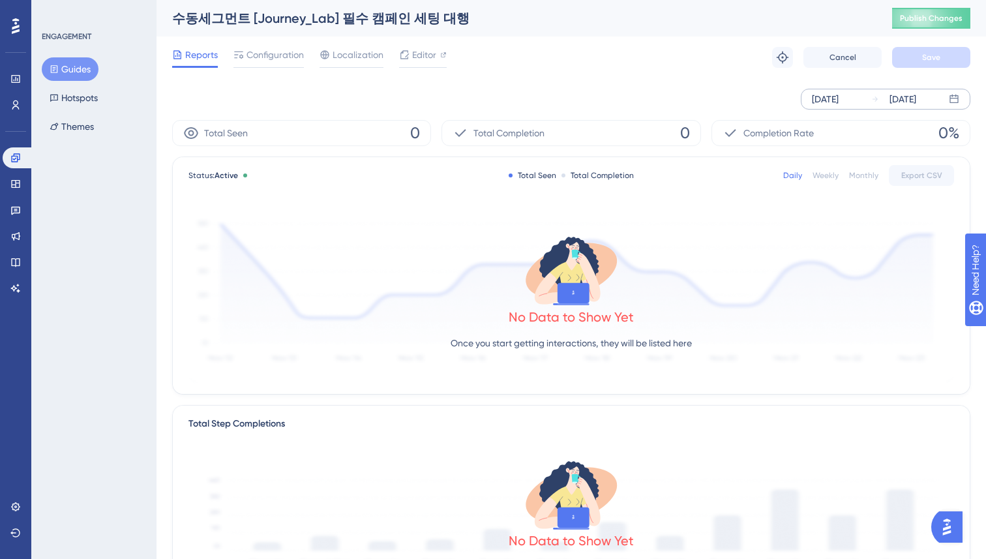
click at [916, 101] on div "[DATE]" at bounding box center [902, 99] width 27 height 16
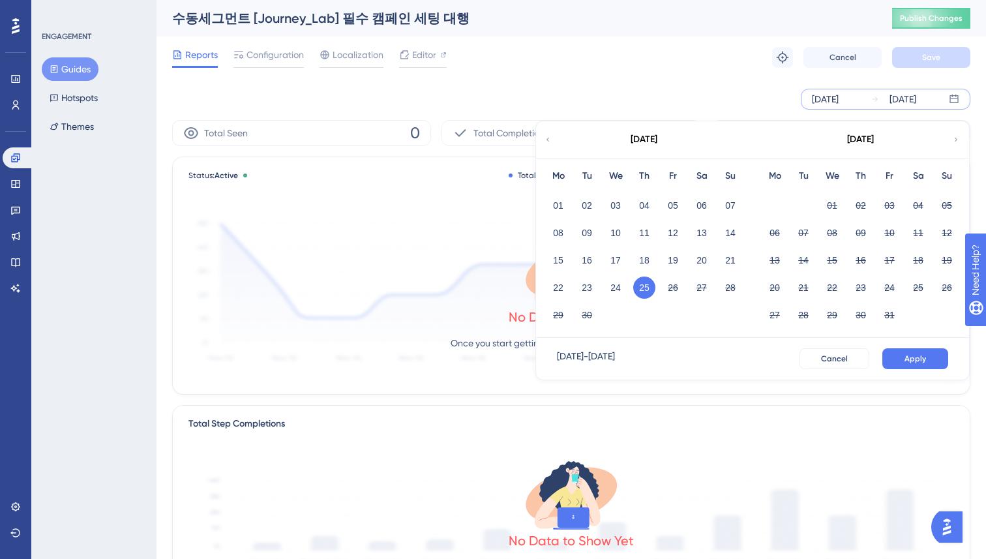
click at [638, 286] on button "25" at bounding box center [644, 287] width 22 height 22
click at [638, 291] on button "25" at bounding box center [644, 287] width 22 height 22
click at [896, 356] on button "Apply" at bounding box center [915, 358] width 66 height 21
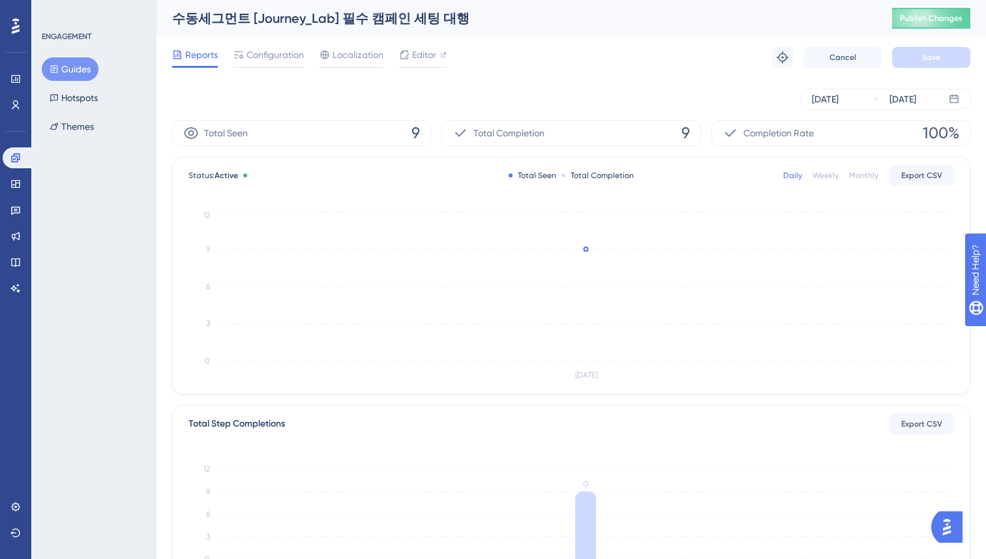
click at [598, 83] on div "Sep 25 2025 Sep 25 2025" at bounding box center [571, 99] width 798 height 42
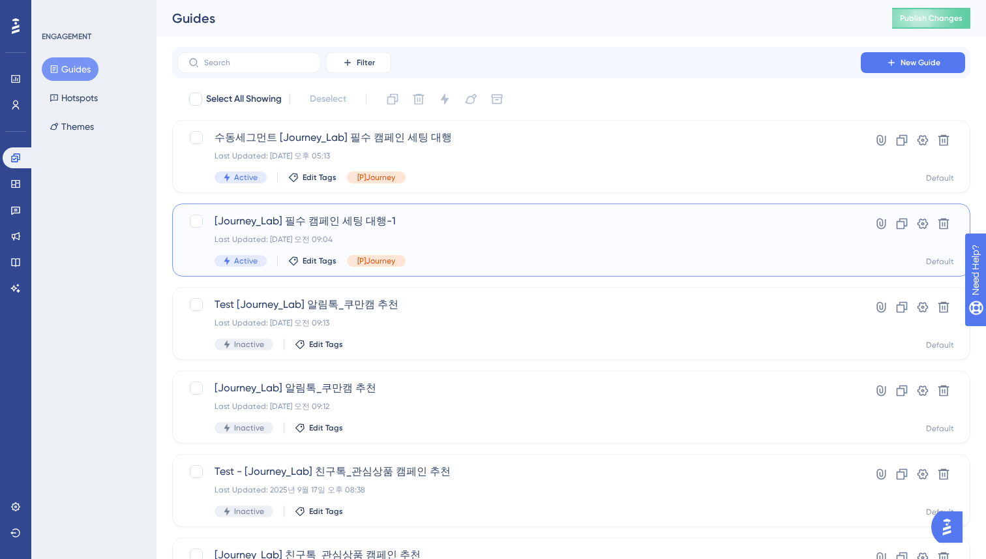
click at [414, 239] on div "Last Updated: 2025년 9월 25일 오전 09:04" at bounding box center [518, 239] width 609 height 10
